Goal: Communication & Community: Connect with others

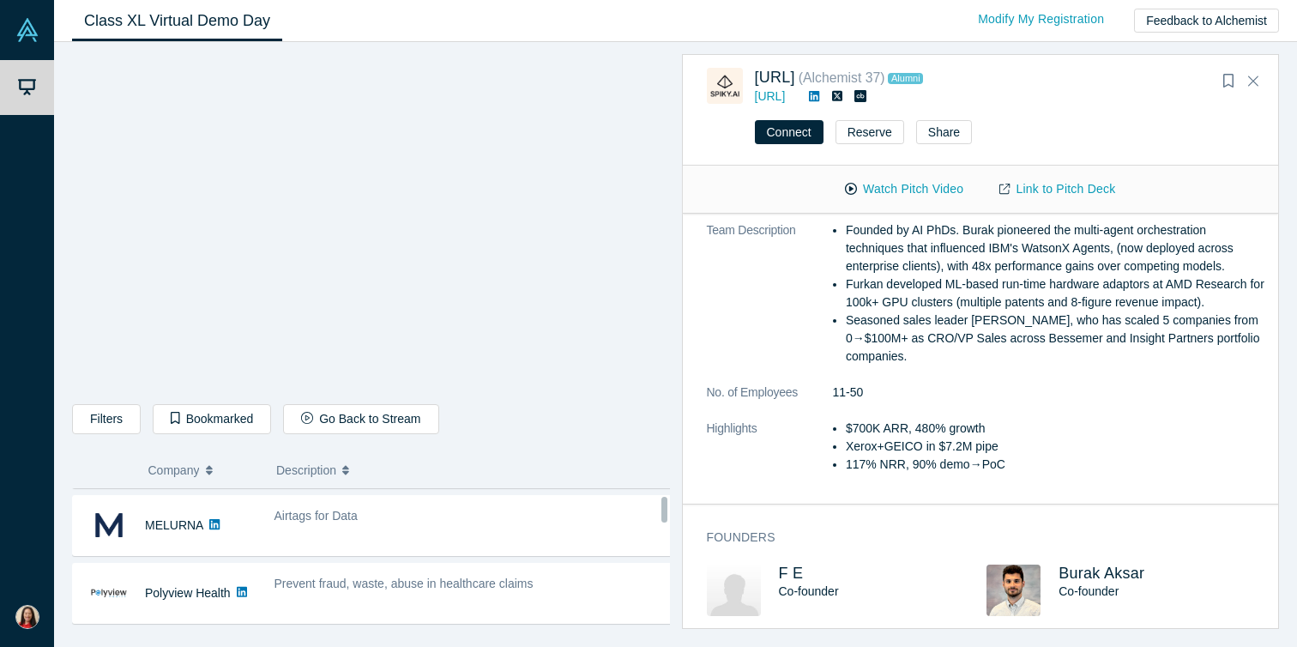
scroll to position [183, 0]
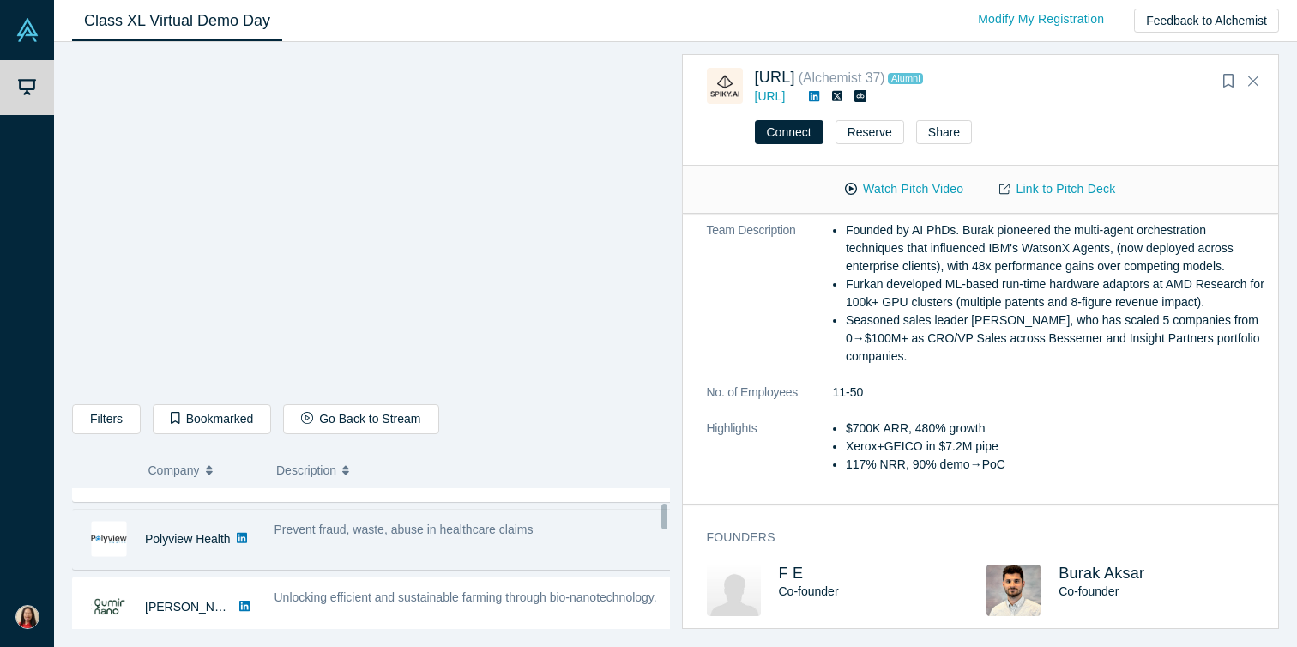
click at [391, 535] on span "Prevent fraud, waste, abuse in healthcare claims" at bounding box center [403, 529] width 259 height 14
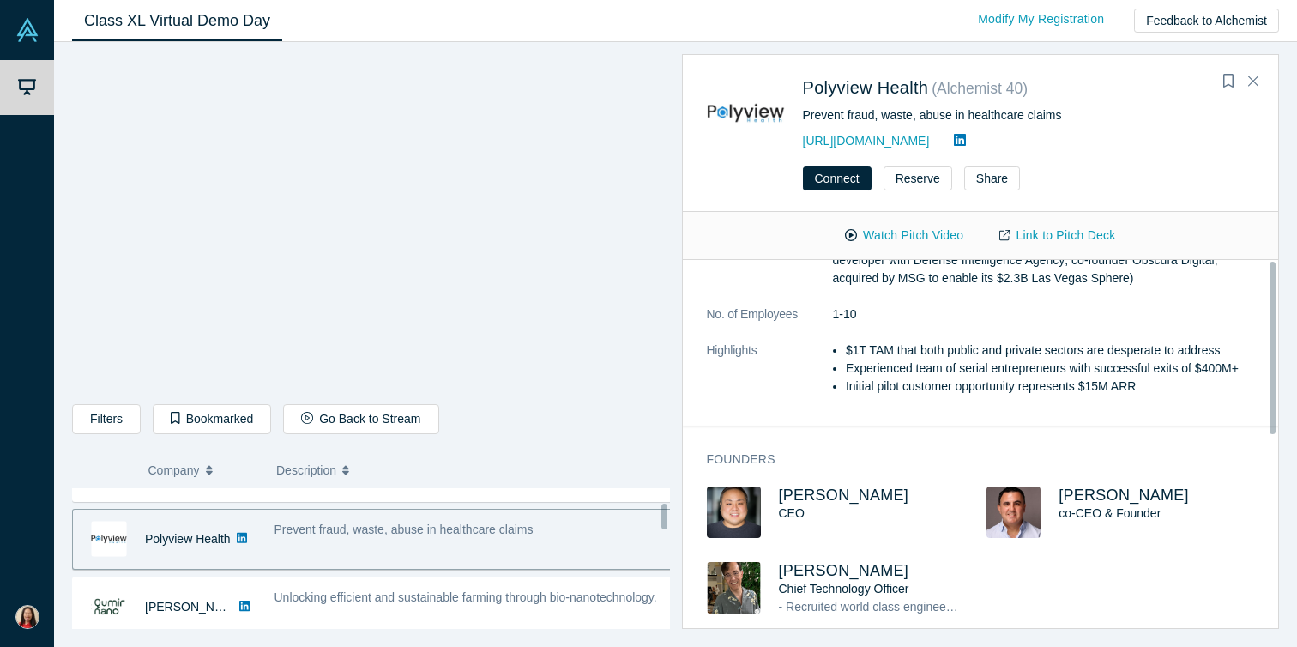
scroll to position [0, 0]
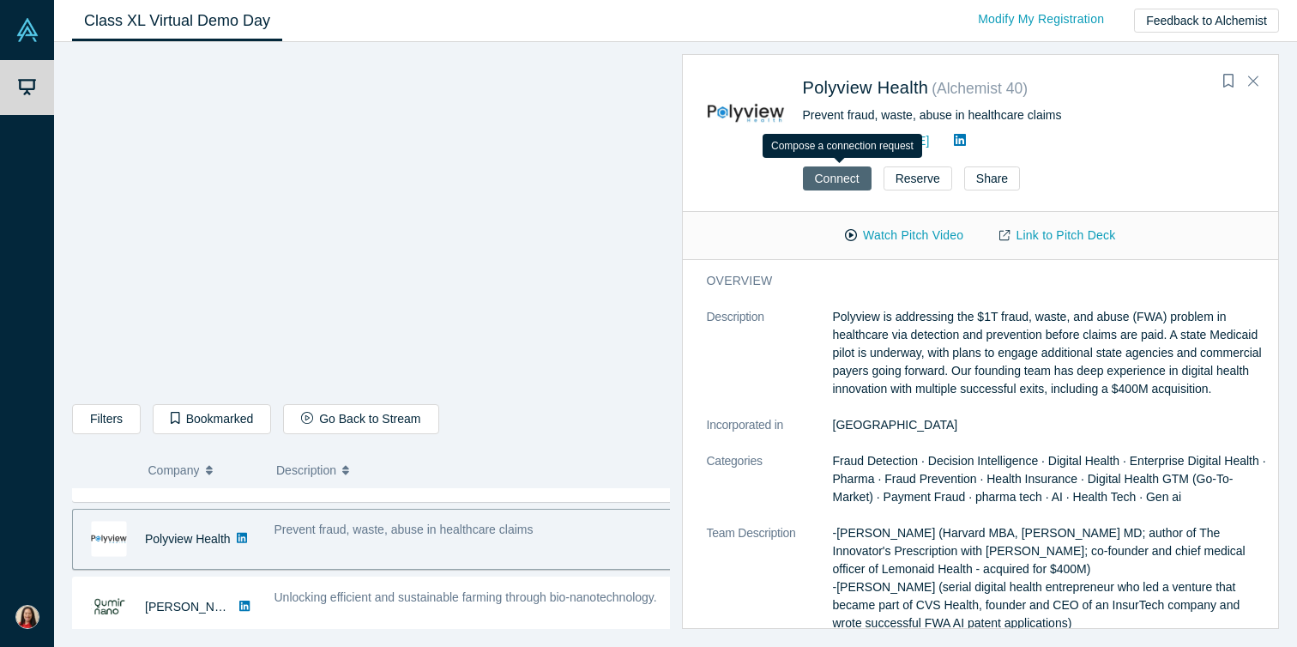
click at [832, 180] on button "Connect" at bounding box center [837, 178] width 69 height 24
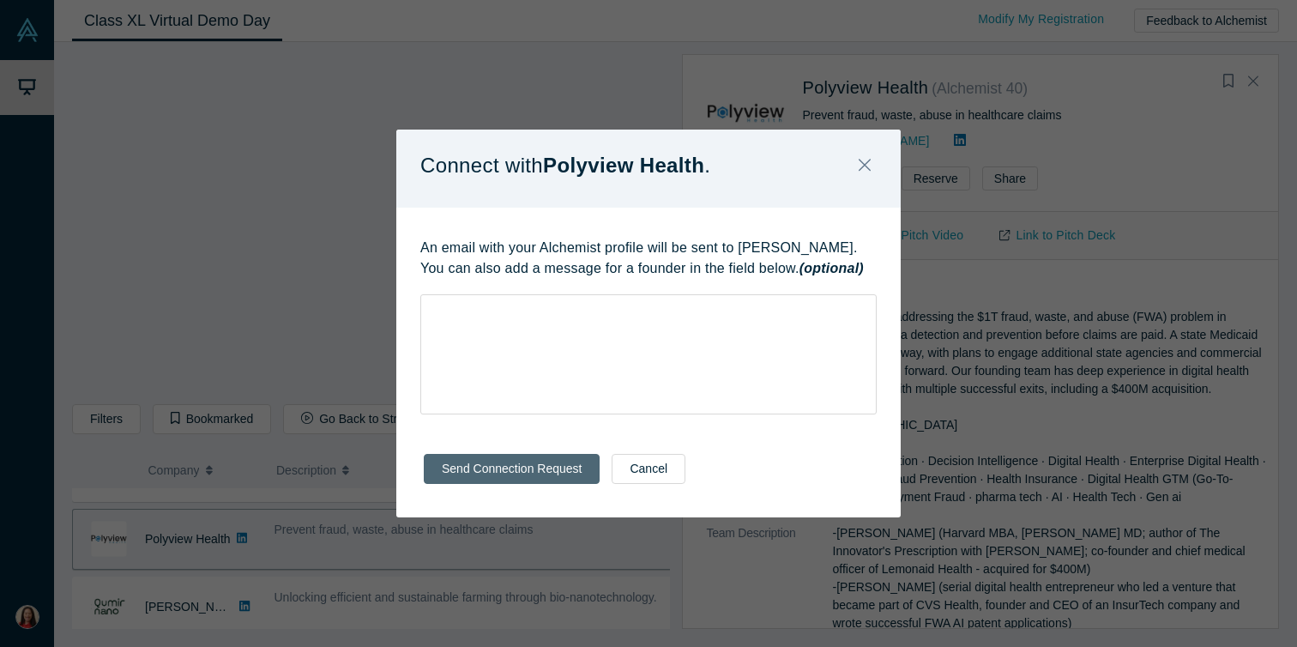
click at [538, 477] on button "Send Connection Request" at bounding box center [512, 469] width 176 height 30
